Goal: Transaction & Acquisition: Purchase product/service

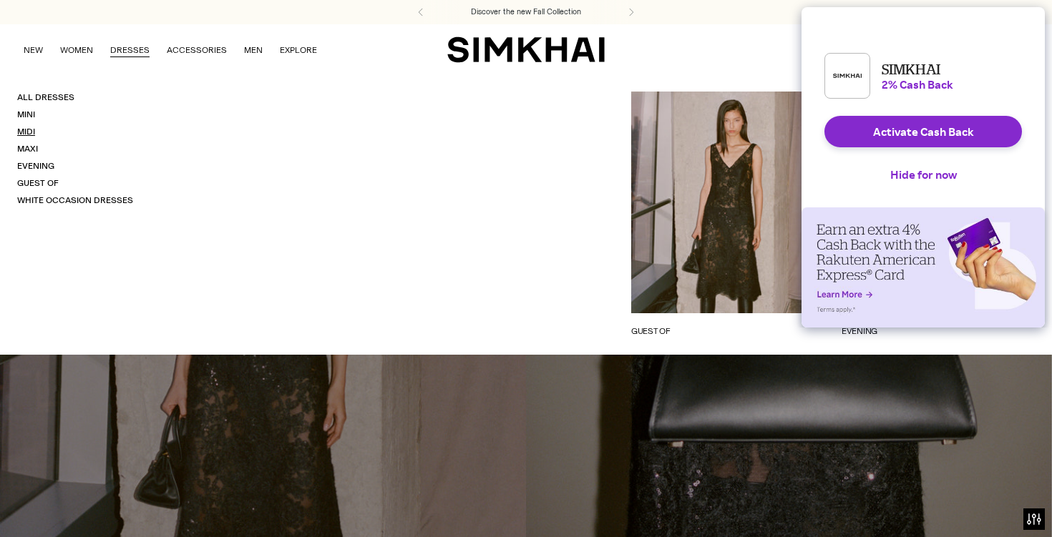
click at [29, 130] on link "Midi" at bounding box center [26, 132] width 18 height 10
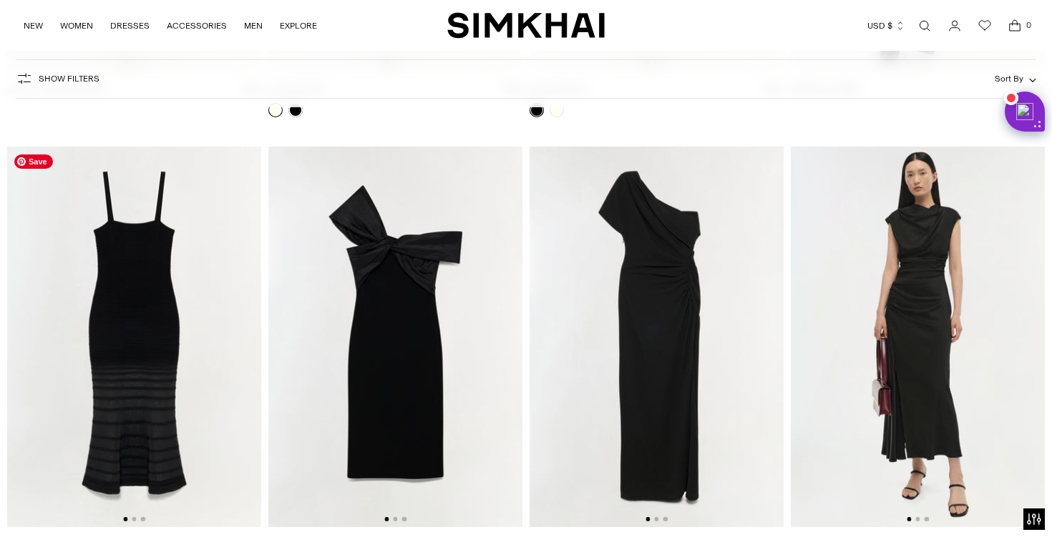
scroll to position [2790, 0]
click at [235, 333] on img at bounding box center [134, 336] width 254 height 381
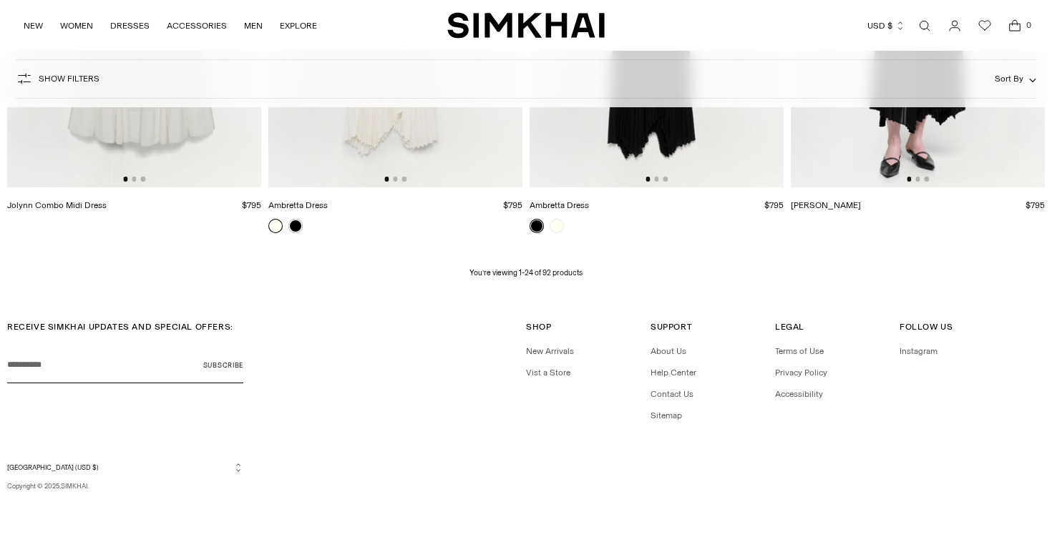
scroll to position [2674, 0]
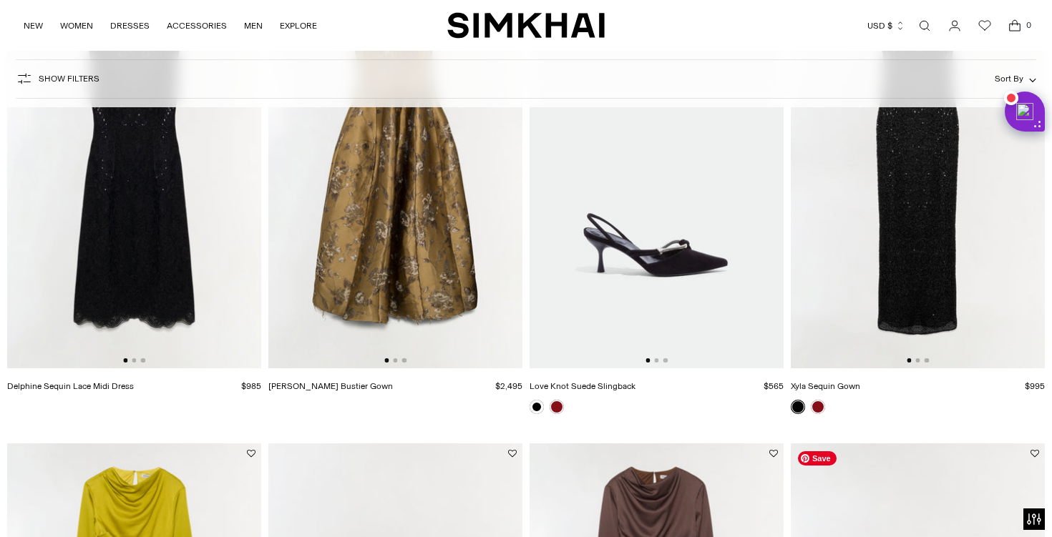
scroll to position [188, 0]
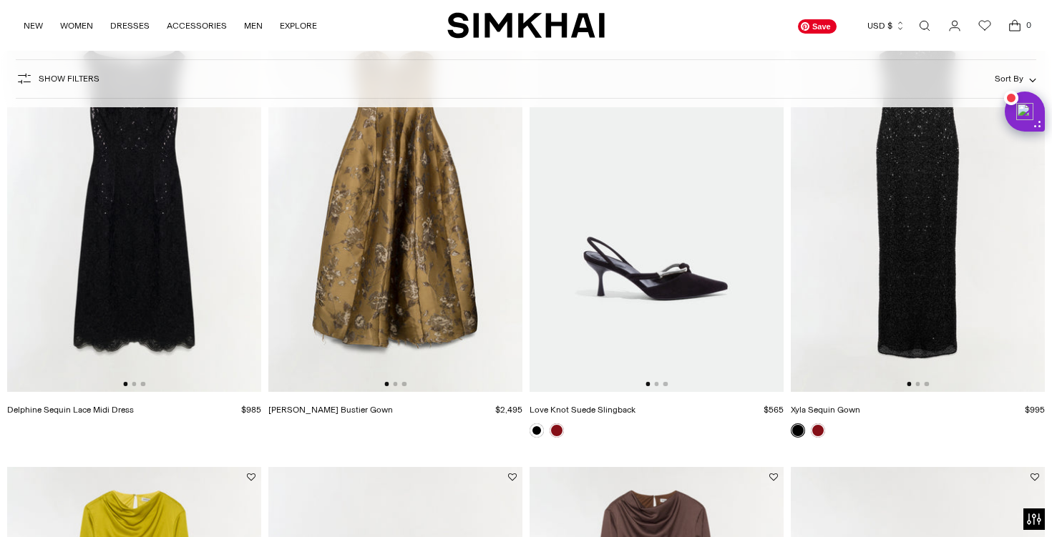
click at [873, 285] on img at bounding box center [918, 201] width 254 height 381
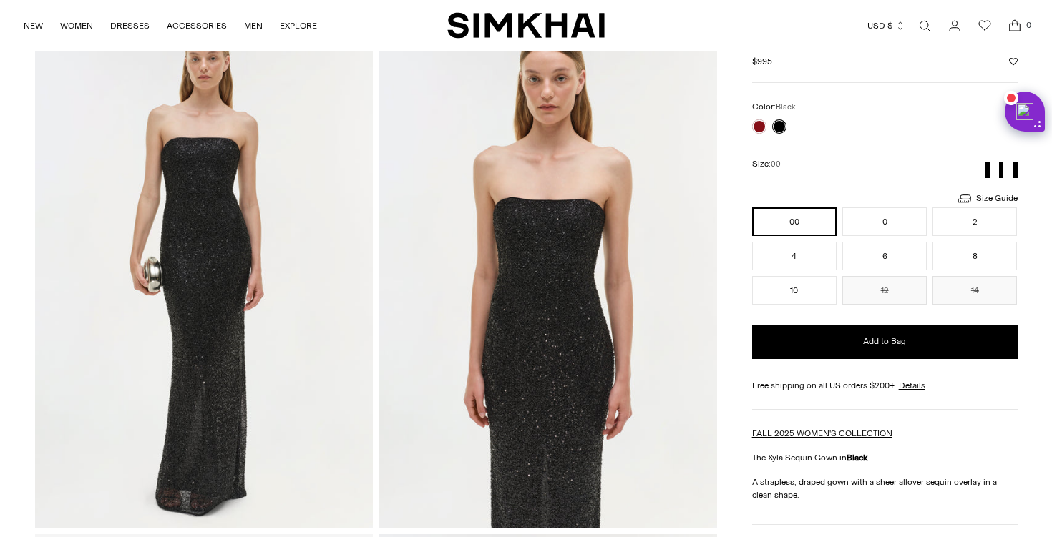
scroll to position [83, 0]
